Goal: Information Seeking & Learning: Learn about a topic

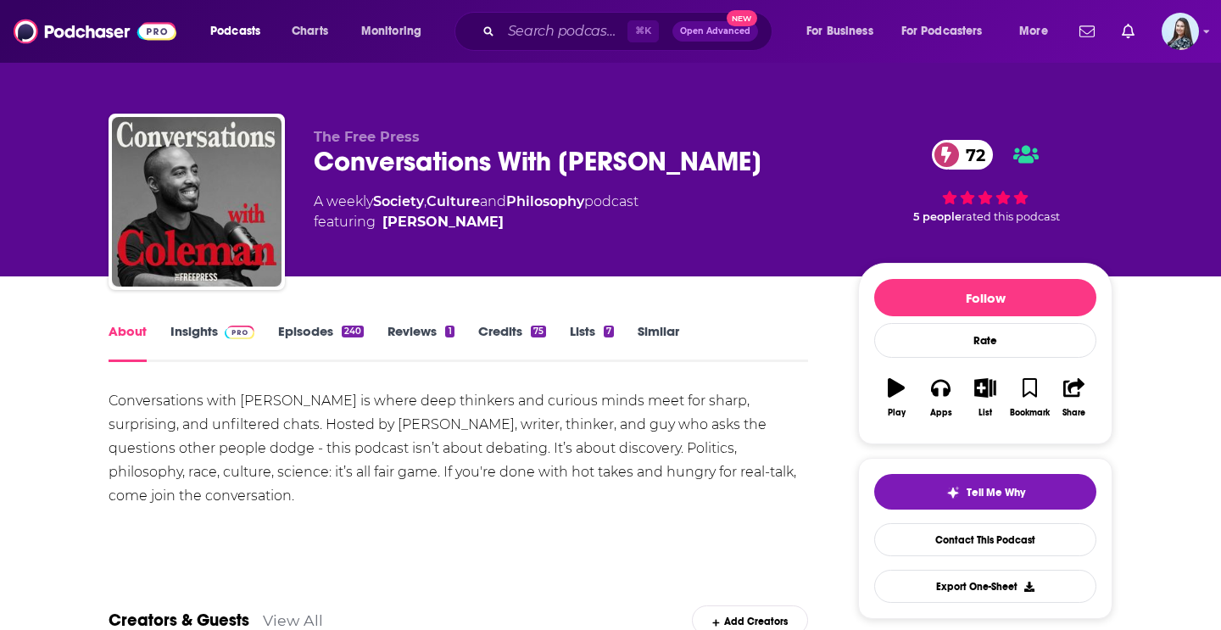
click at [181, 327] on link "Insights" at bounding box center [212, 342] width 84 height 39
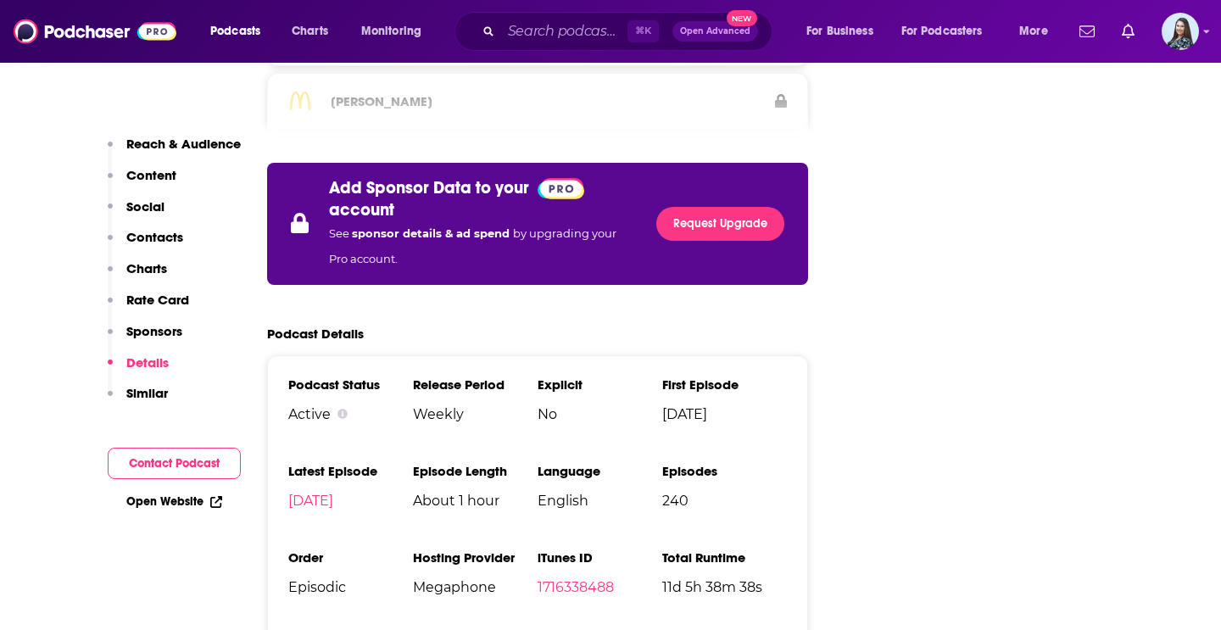
scroll to position [3111, 0]
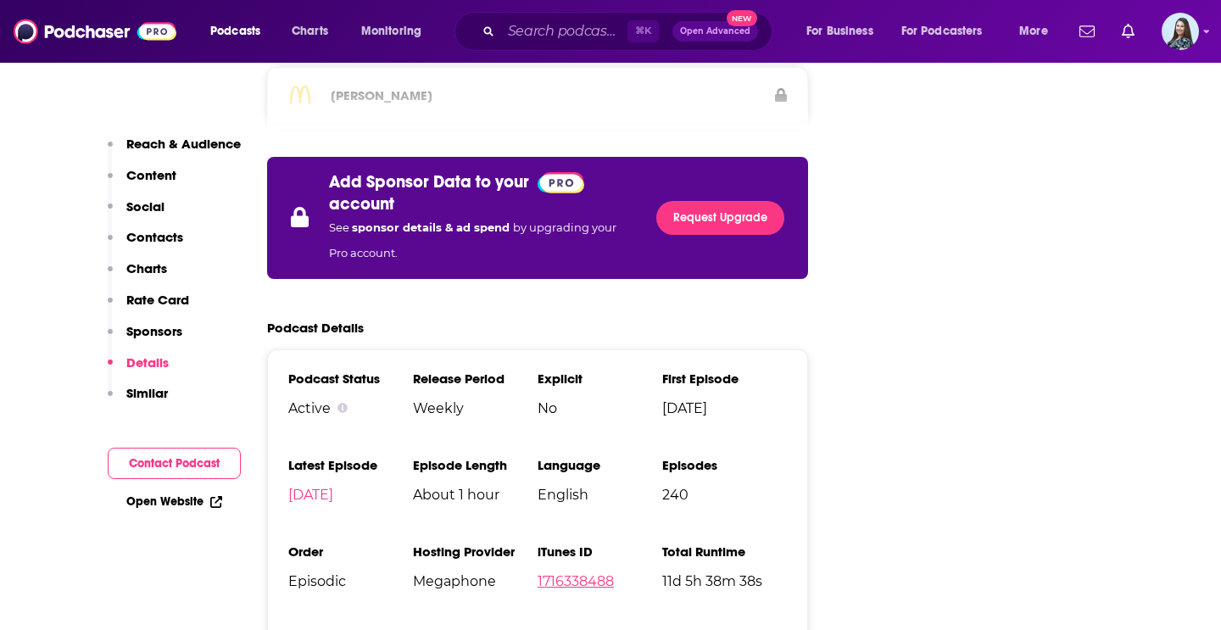
click at [555, 573] on link "1716338488" at bounding box center [576, 581] width 76 height 16
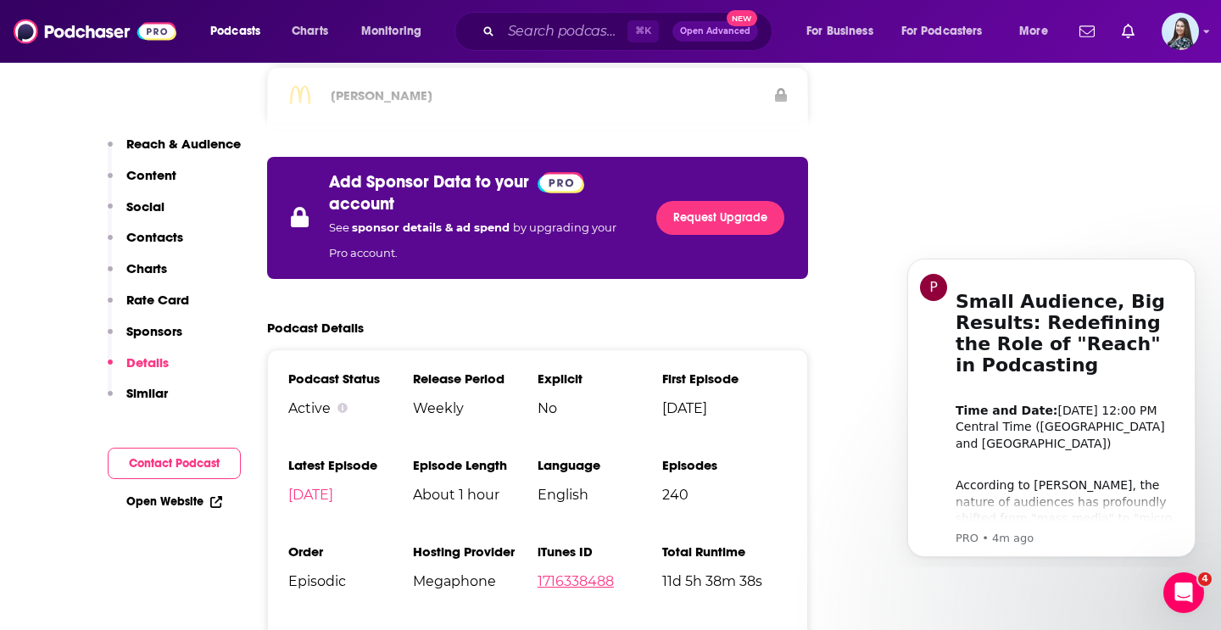
scroll to position [0, 0]
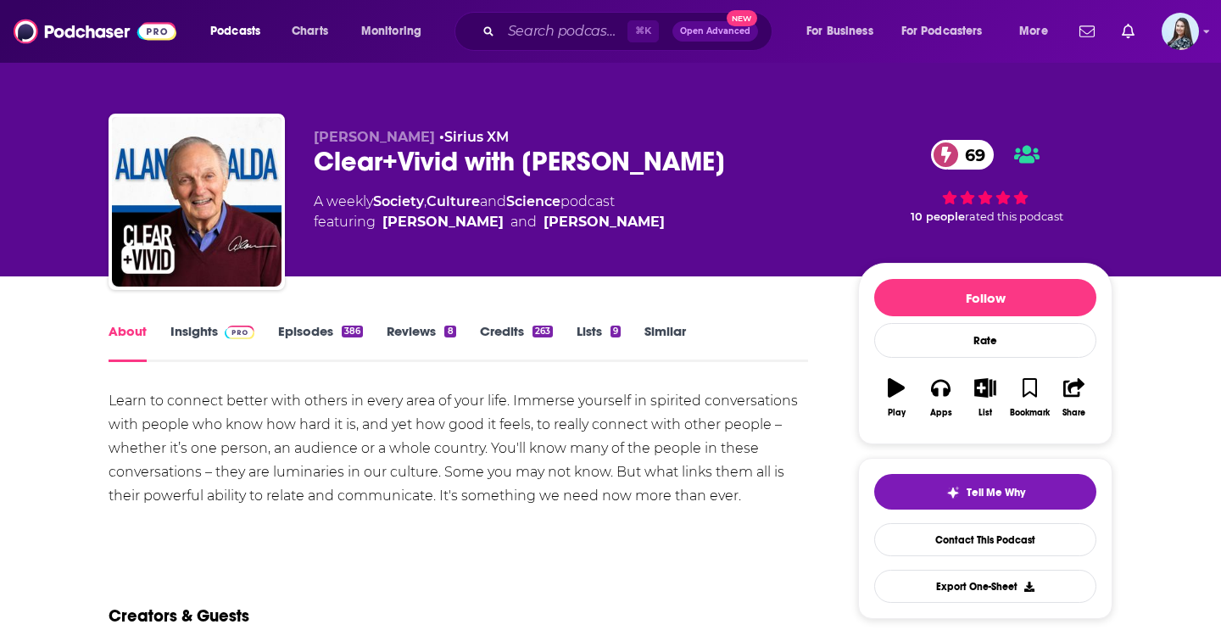
click at [206, 333] on link "Insights" at bounding box center [212, 342] width 84 height 39
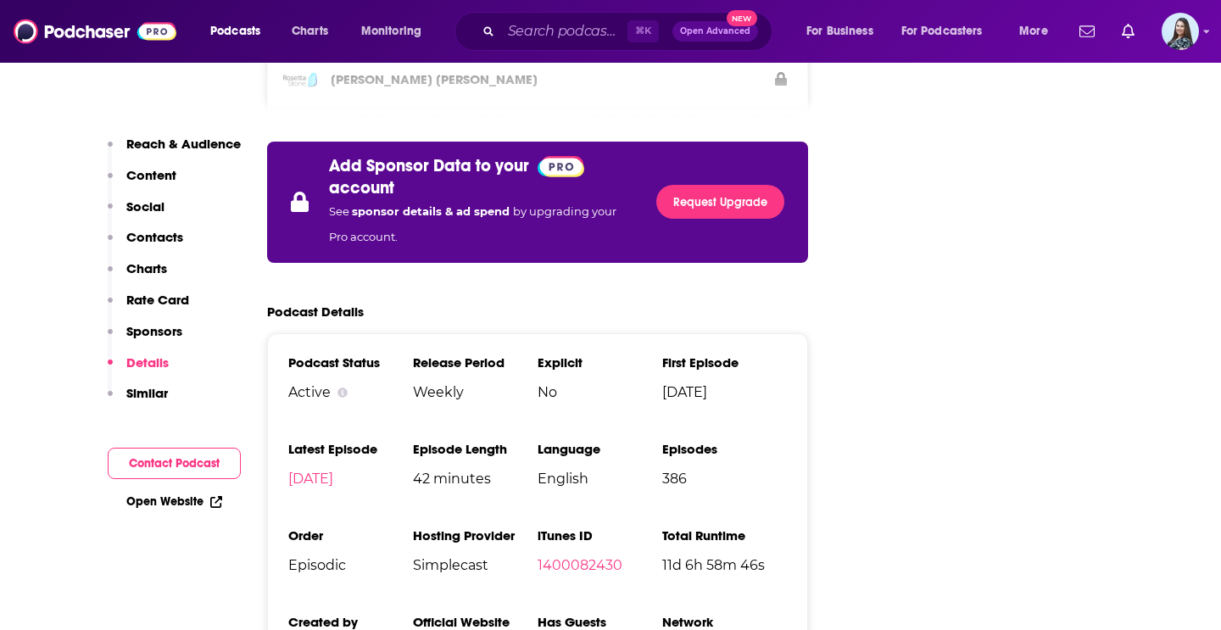
scroll to position [3130, 0]
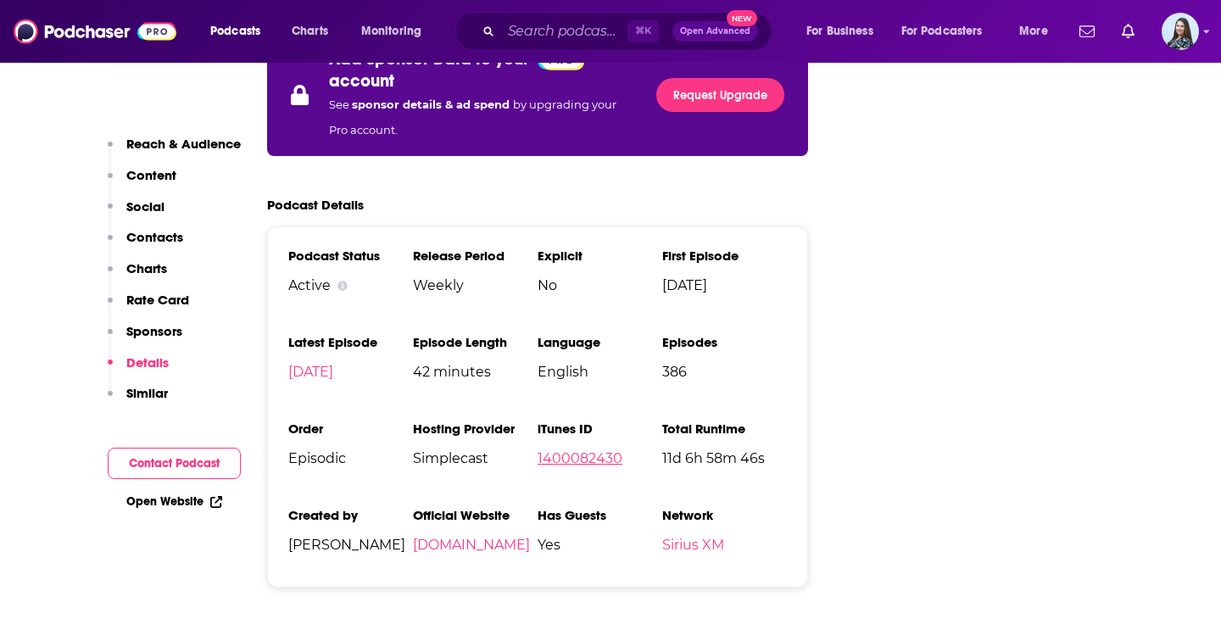
click at [567, 450] on link "1400082430" at bounding box center [580, 458] width 85 height 16
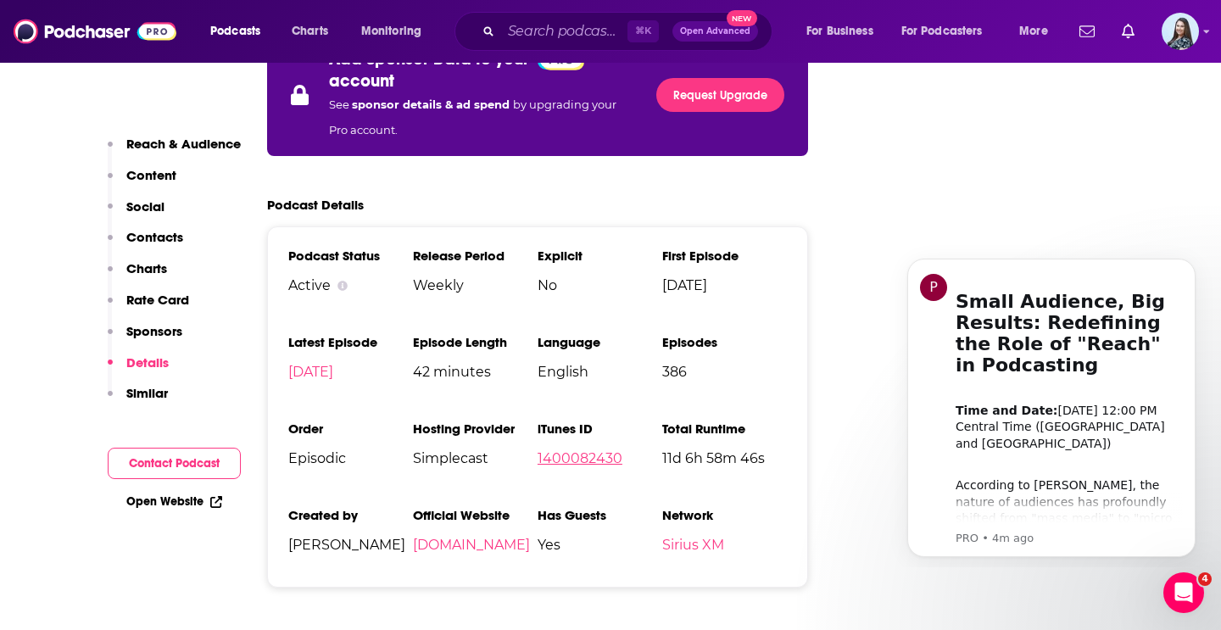
scroll to position [0, 0]
